Goal: Navigation & Orientation: Find specific page/section

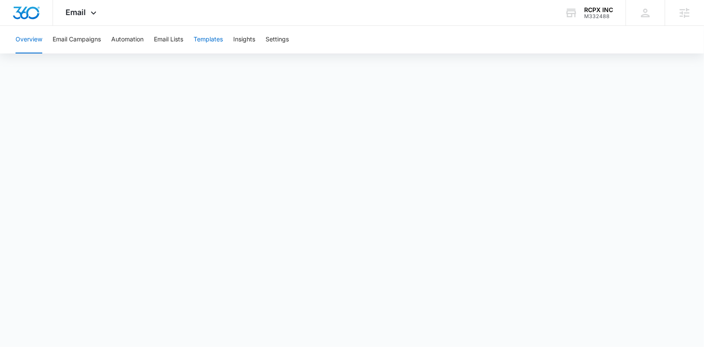
click at [212, 40] on button "Templates" at bounding box center [208, 40] width 29 height 28
click at [243, 40] on button "Insights" at bounding box center [244, 40] width 22 height 28
click at [211, 40] on button "Templates" at bounding box center [208, 40] width 29 height 28
click at [171, 43] on button "Email Lists" at bounding box center [168, 40] width 29 height 28
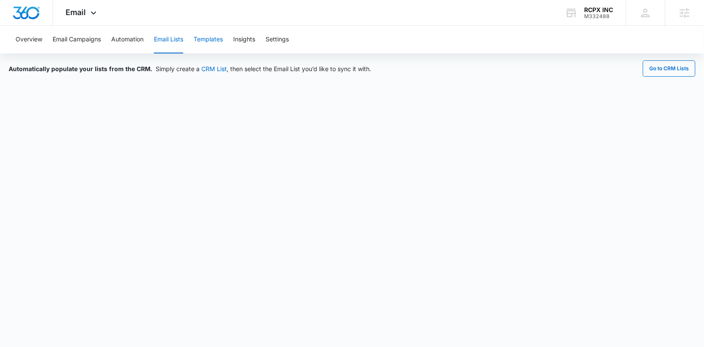
click at [207, 40] on button "Templates" at bounding box center [208, 40] width 29 height 28
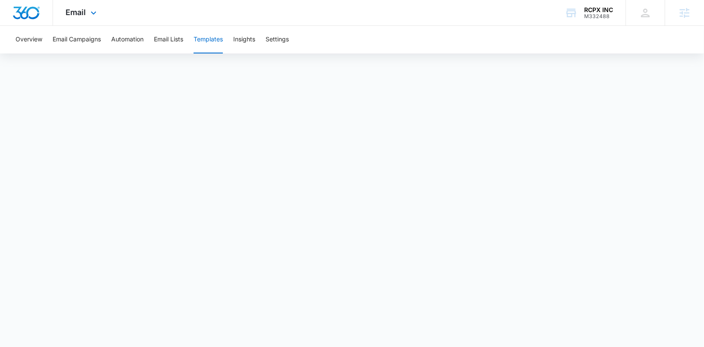
click at [86, 13] on div "Email Apps Reputation Websites Forms CRM Email Social Content Ads Intelligence …" at bounding box center [82, 12] width 59 height 25
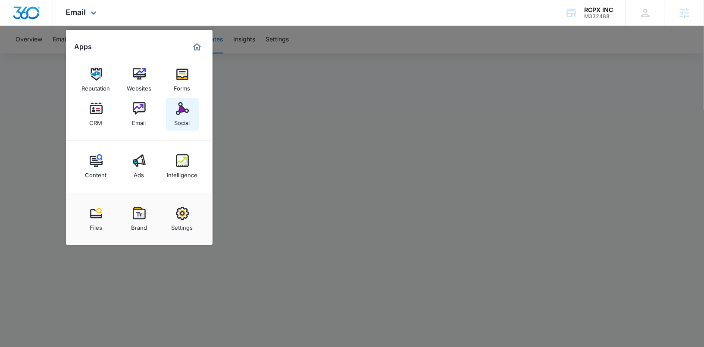
click at [184, 114] on img at bounding box center [182, 108] width 13 height 13
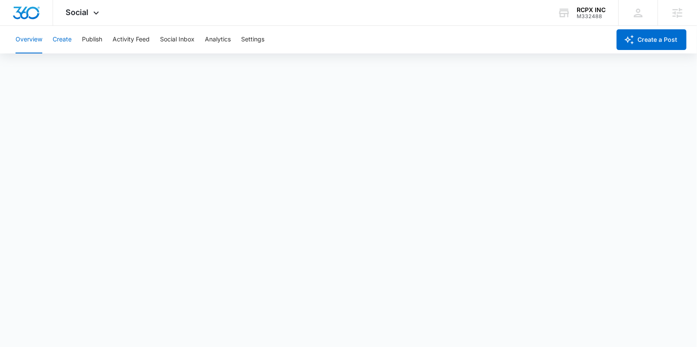
click at [66, 36] on button "Create" at bounding box center [62, 40] width 19 height 28
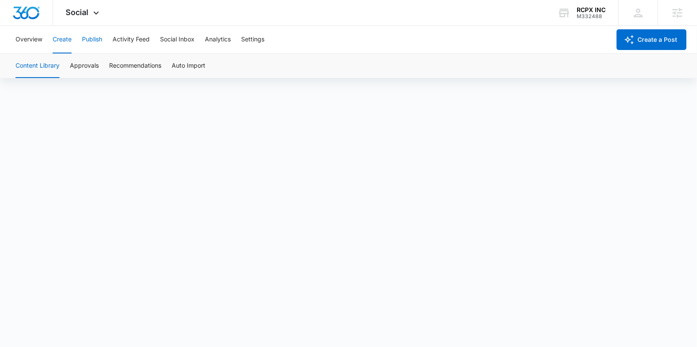
click at [88, 33] on button "Publish" at bounding box center [92, 40] width 20 height 28
click at [70, 65] on button "Schedules" at bounding box center [65, 66] width 29 height 24
drag, startPoint x: 30, startPoint y: 63, endPoint x: 47, endPoint y: 43, distance: 26.3
click at [30, 62] on button "Calendar" at bounding box center [28, 66] width 25 height 24
click at [63, 38] on button "Create" at bounding box center [62, 40] width 19 height 28
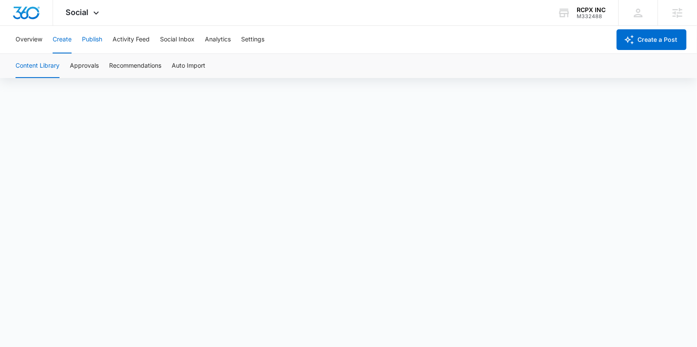
click at [94, 41] on button "Publish" at bounding box center [92, 40] width 20 height 28
click at [62, 64] on button "Schedules" at bounding box center [65, 66] width 29 height 24
click at [27, 63] on button "Calendar" at bounding box center [28, 66] width 25 height 24
click at [65, 37] on button "Create" at bounding box center [62, 40] width 19 height 28
click at [95, 40] on button "Publish" at bounding box center [92, 40] width 20 height 28
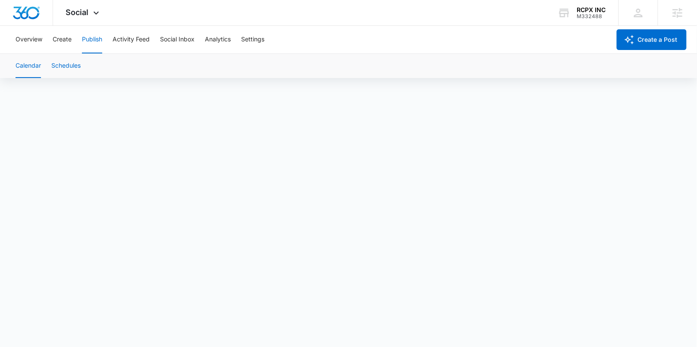
click at [76, 61] on button "Schedules" at bounding box center [65, 66] width 29 height 24
click at [24, 63] on button "Calendar" at bounding box center [28, 66] width 25 height 24
click at [55, 37] on button "Create" at bounding box center [62, 40] width 19 height 28
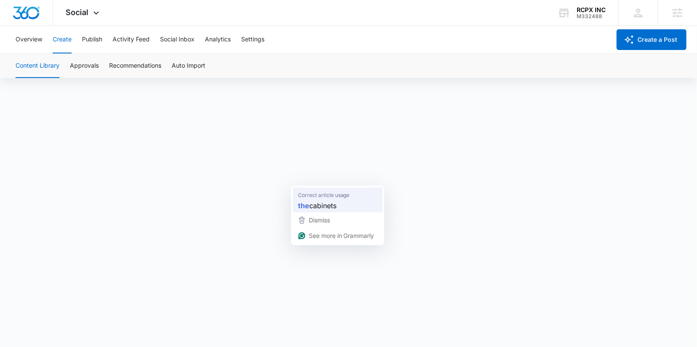
click at [309, 207] on strong "the" at bounding box center [303, 206] width 11 height 11
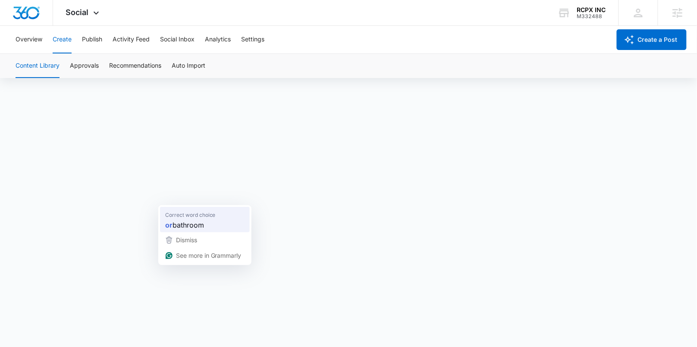
click at [186, 216] on span "Correct word choice" at bounding box center [190, 215] width 50 height 9
click at [82, 15] on span "Social" at bounding box center [77, 12] width 23 height 9
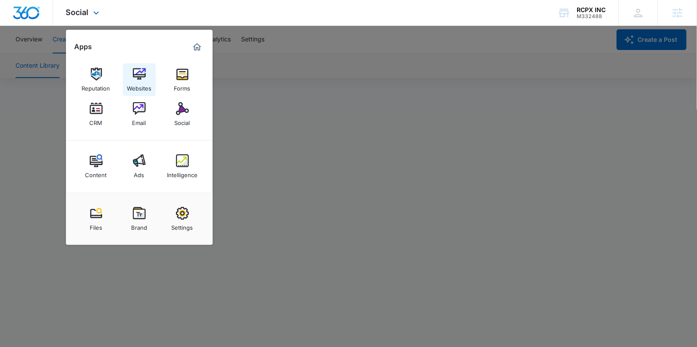
click at [131, 81] on div "Websites" at bounding box center [139, 86] width 25 height 11
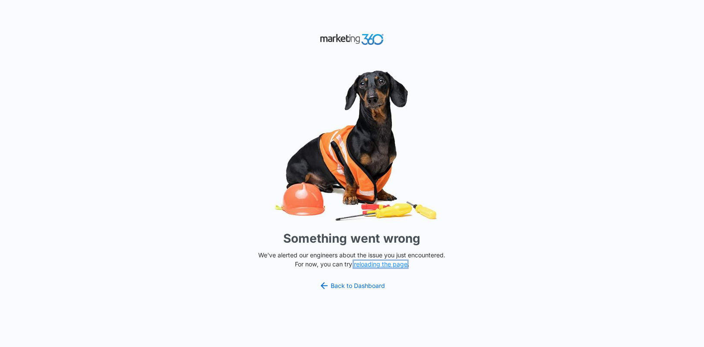
click at [374, 261] on button "reloading the page" at bounding box center [380, 264] width 53 height 7
